Goal: Information Seeking & Learning: Understand process/instructions

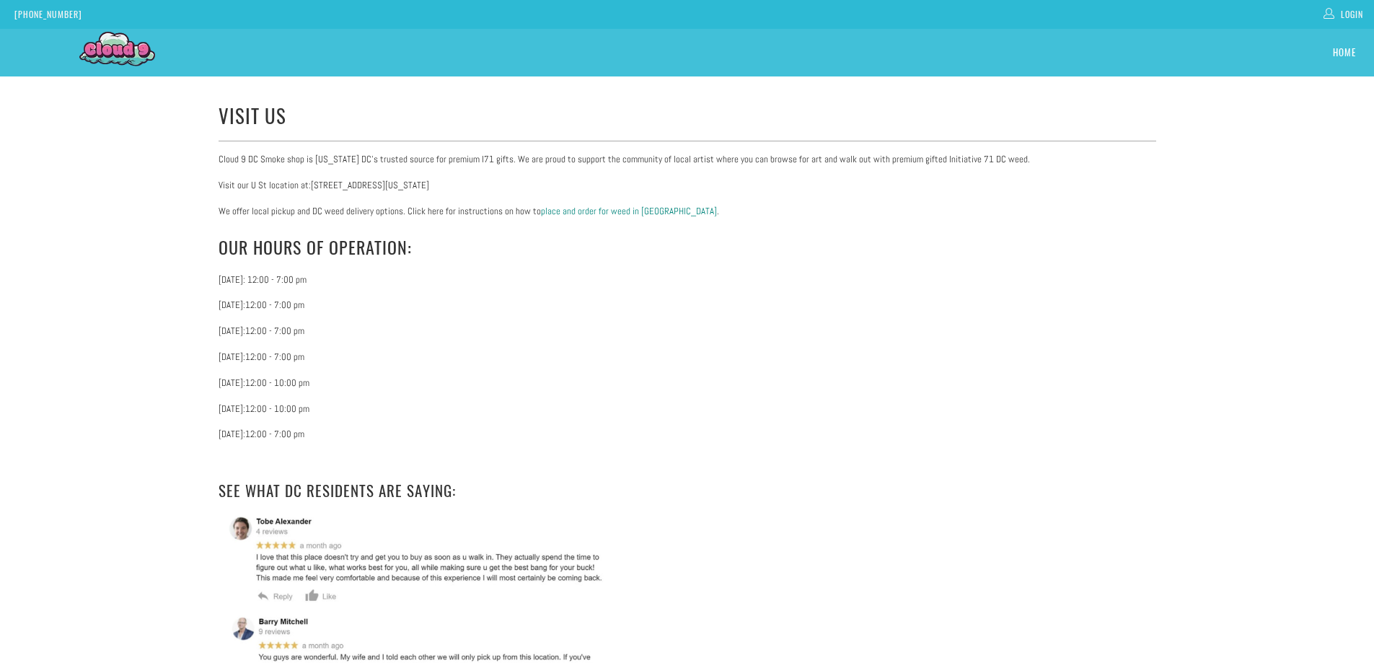
click at [605, 207] on link "place and order for weed in [GEOGRAPHIC_DATA]" at bounding box center [629, 211] width 176 height 12
